Goal: Information Seeking & Learning: Learn about a topic

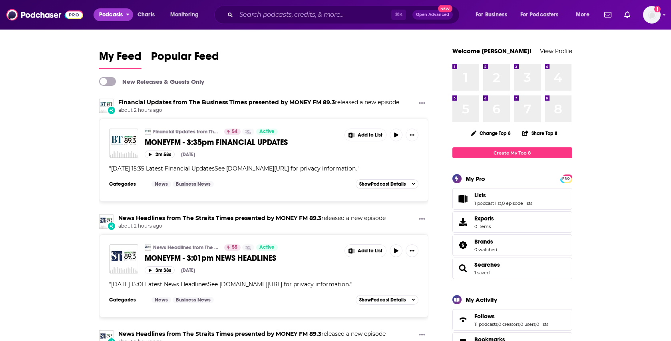
click at [128, 13] on icon "open menu" at bounding box center [128, 13] width 4 height 6
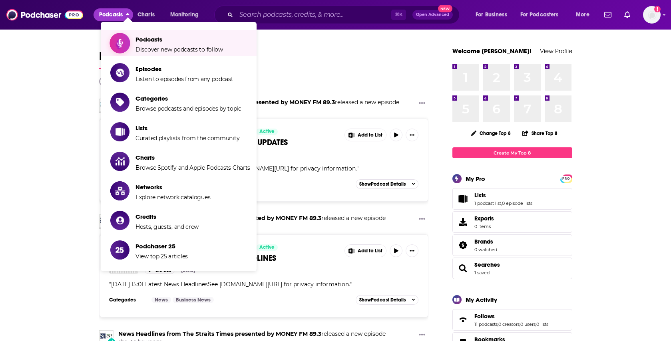
click at [172, 41] on span "Podcasts" at bounding box center [180, 40] width 88 height 8
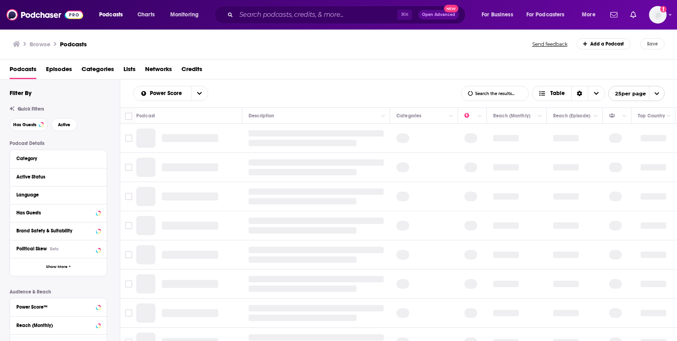
click at [111, 76] on span "Categories" at bounding box center [98, 71] width 32 height 16
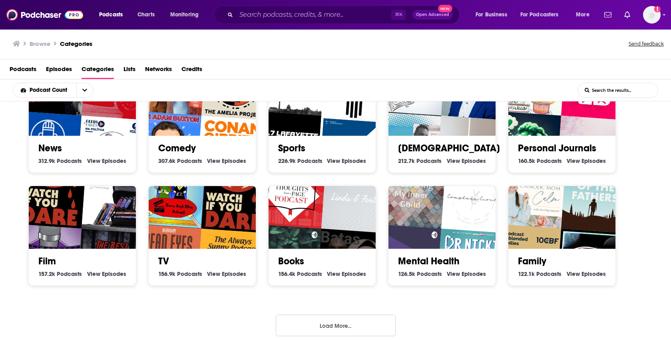
scroll to position [271, 0]
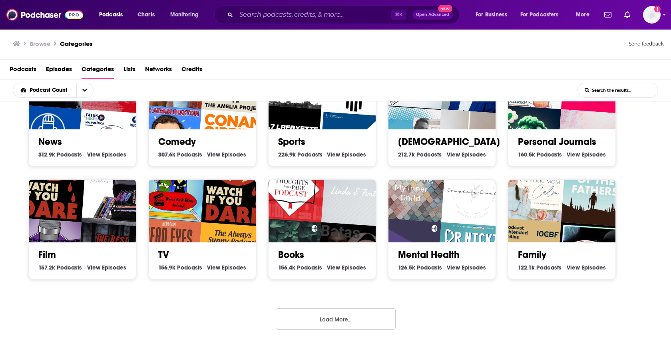
click at [338, 332] on div "Society 1.3m Society Podcasts View Society Episodes Culture 1.3m Culture Podcas…" at bounding box center [335, 222] width 671 height 241
click at [343, 325] on button "Load More..." at bounding box center [336, 320] width 120 height 22
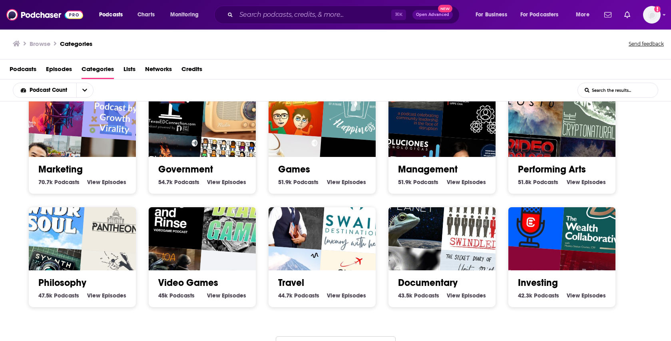
scroll to position [725, 0]
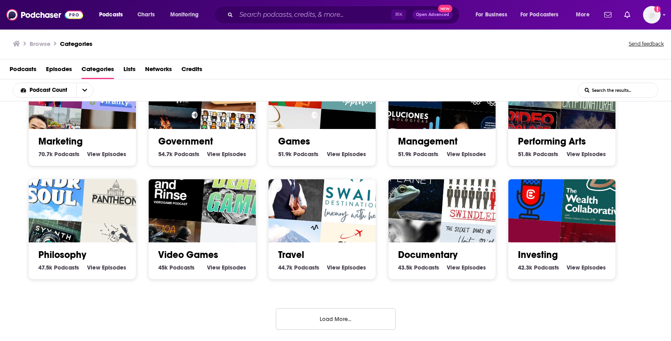
click at [346, 313] on button "Load More..." at bounding box center [336, 320] width 120 height 22
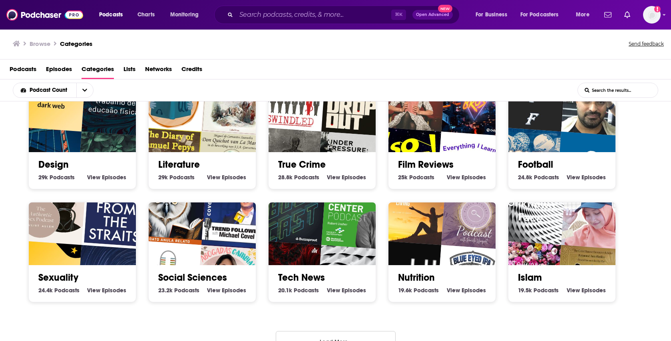
scroll to position [1178, 0]
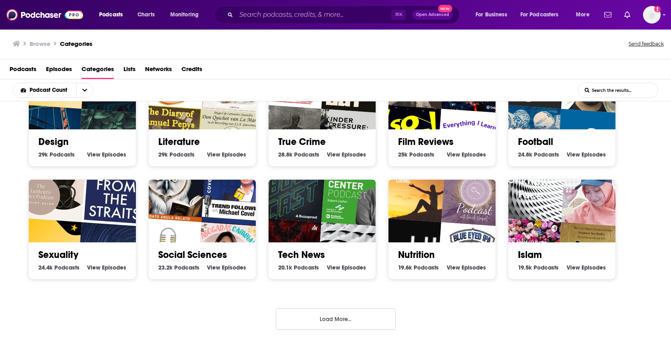
click at [365, 319] on button "Load More..." at bounding box center [336, 320] width 120 height 22
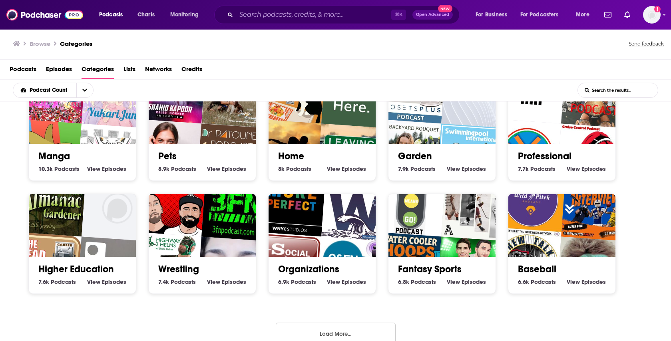
scroll to position [1631, 0]
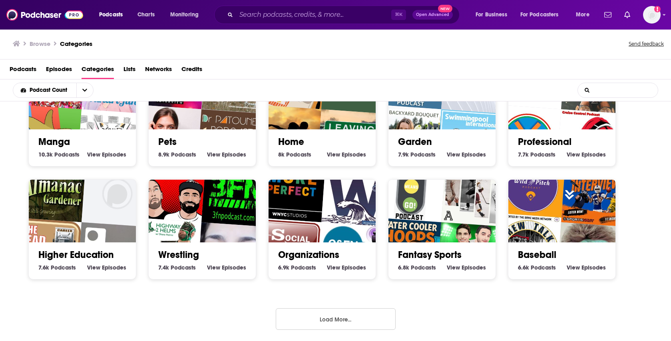
click at [605, 94] on input "List Search Input" at bounding box center [618, 90] width 80 height 14
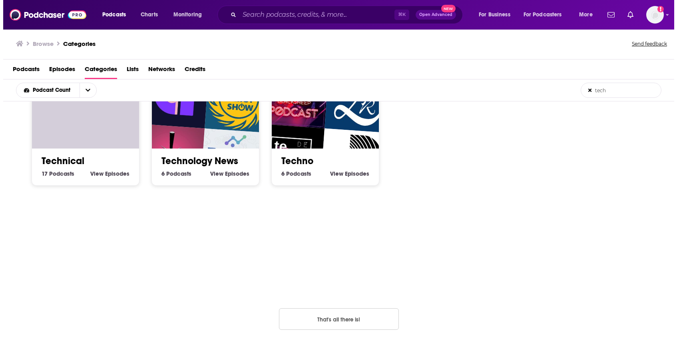
scroll to position [17, 0]
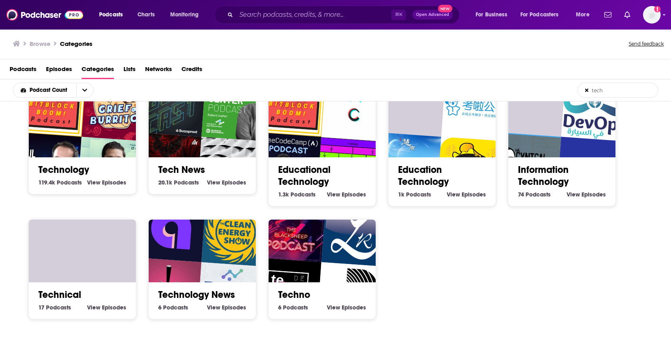
type input "tech"
click at [218, 250] on img "The Clean Energy Show" at bounding box center [236, 232] width 69 height 69
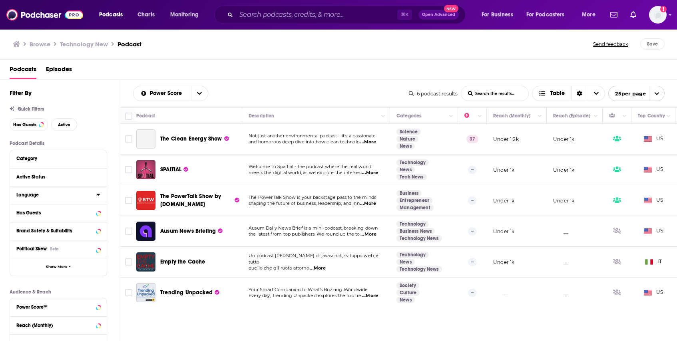
scroll to position [20, 0]
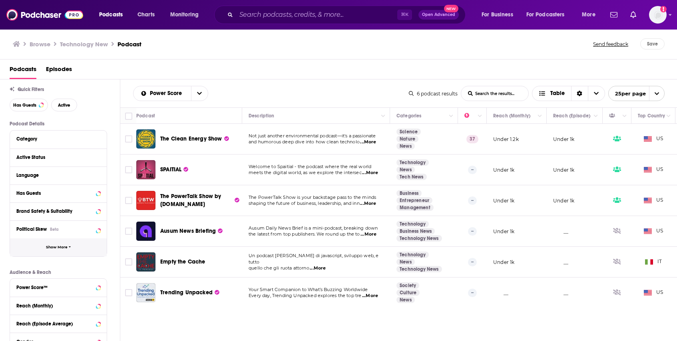
click at [82, 249] on button "Show More" at bounding box center [58, 248] width 97 height 18
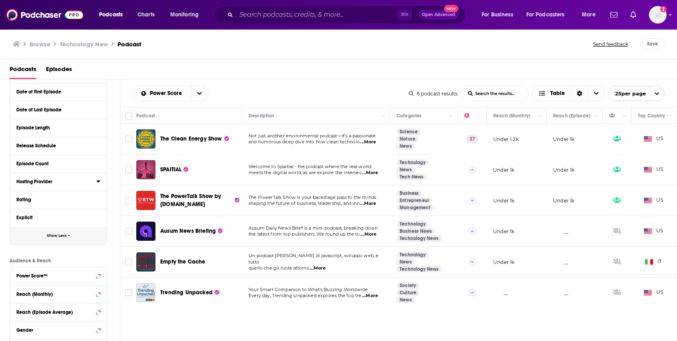
scroll to position [304, 0]
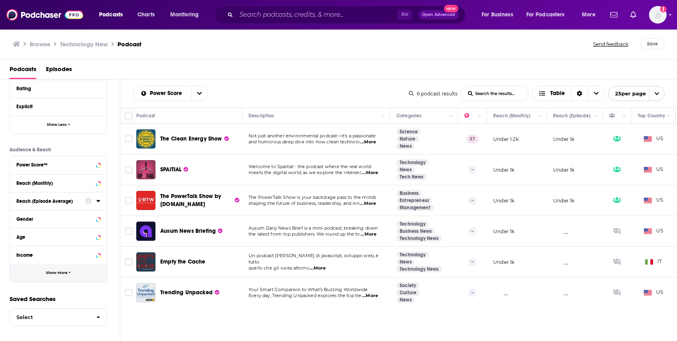
click at [65, 272] on span "Show More" at bounding box center [57, 273] width 22 height 4
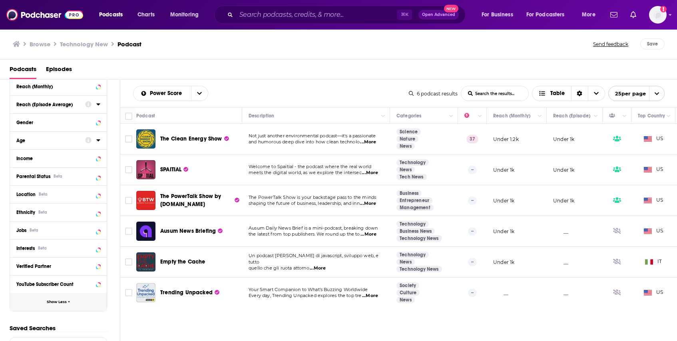
scroll to position [430, 0]
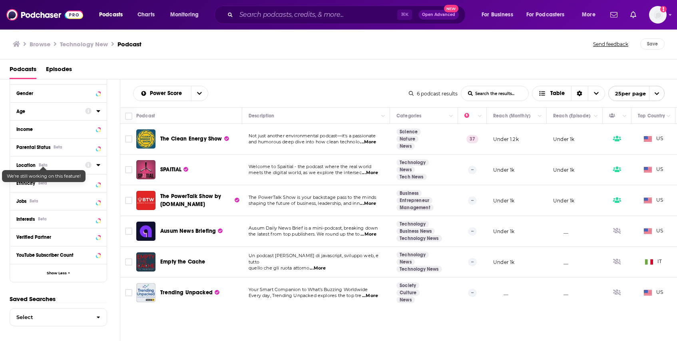
click at [41, 164] on div "Beta" at bounding box center [43, 165] width 9 height 5
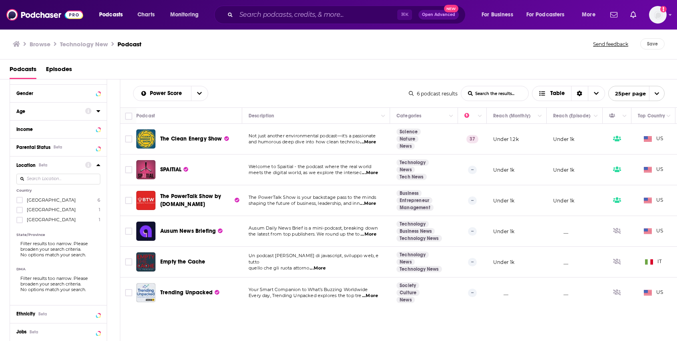
click at [84, 179] on input at bounding box center [58, 179] width 84 height 11
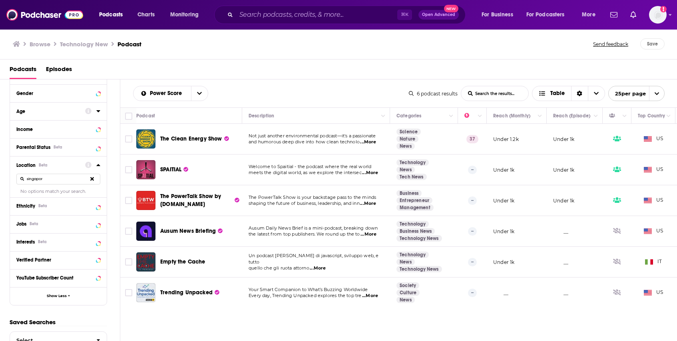
type input "[GEOGRAPHIC_DATA]"
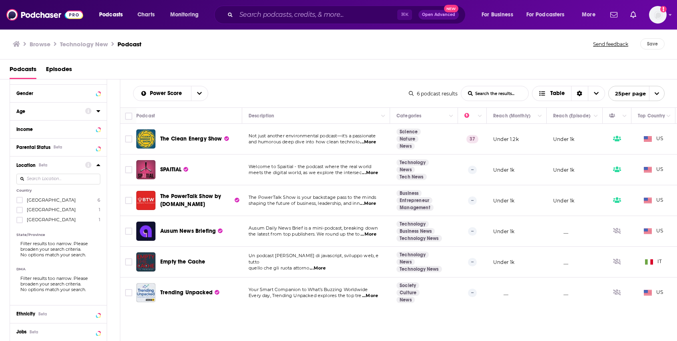
click at [97, 171] on div at bounding box center [58, 179] width 84 height 18
click at [98, 168] on div at bounding box center [92, 165] width 15 height 10
click at [100, 166] on icon at bounding box center [98, 165] width 4 height 2
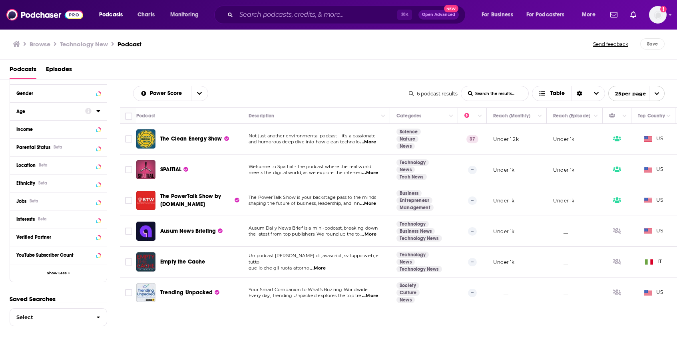
scroll to position [0, 0]
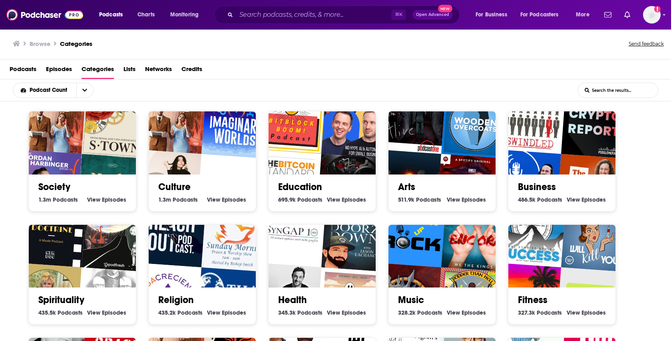
click at [584, 128] on img "Daily Crypto Report" at bounding box center [595, 124] width 69 height 69
